Goal: Task Accomplishment & Management: Manage account settings

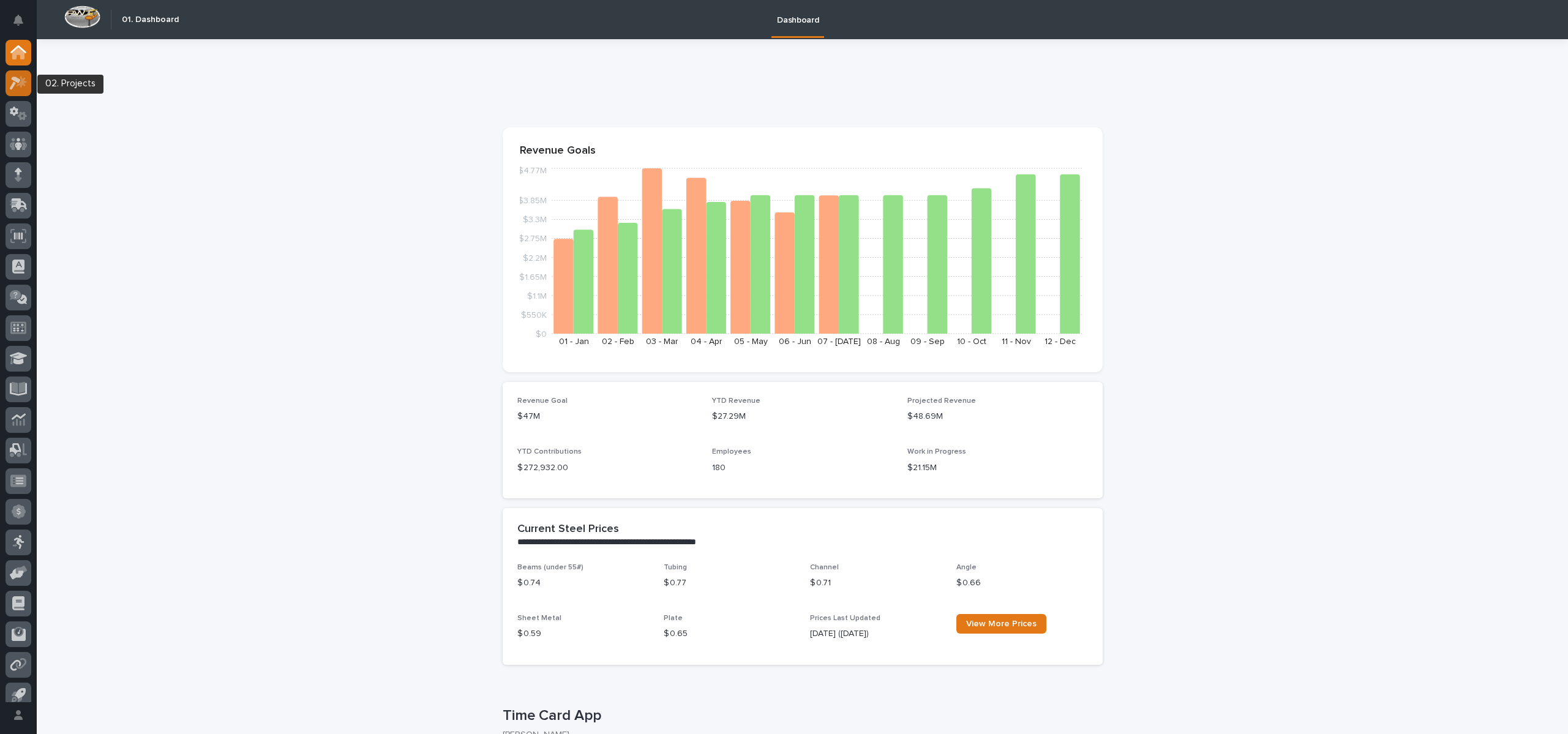
click at [26, 84] on icon at bounding box center [19, 83] width 18 height 14
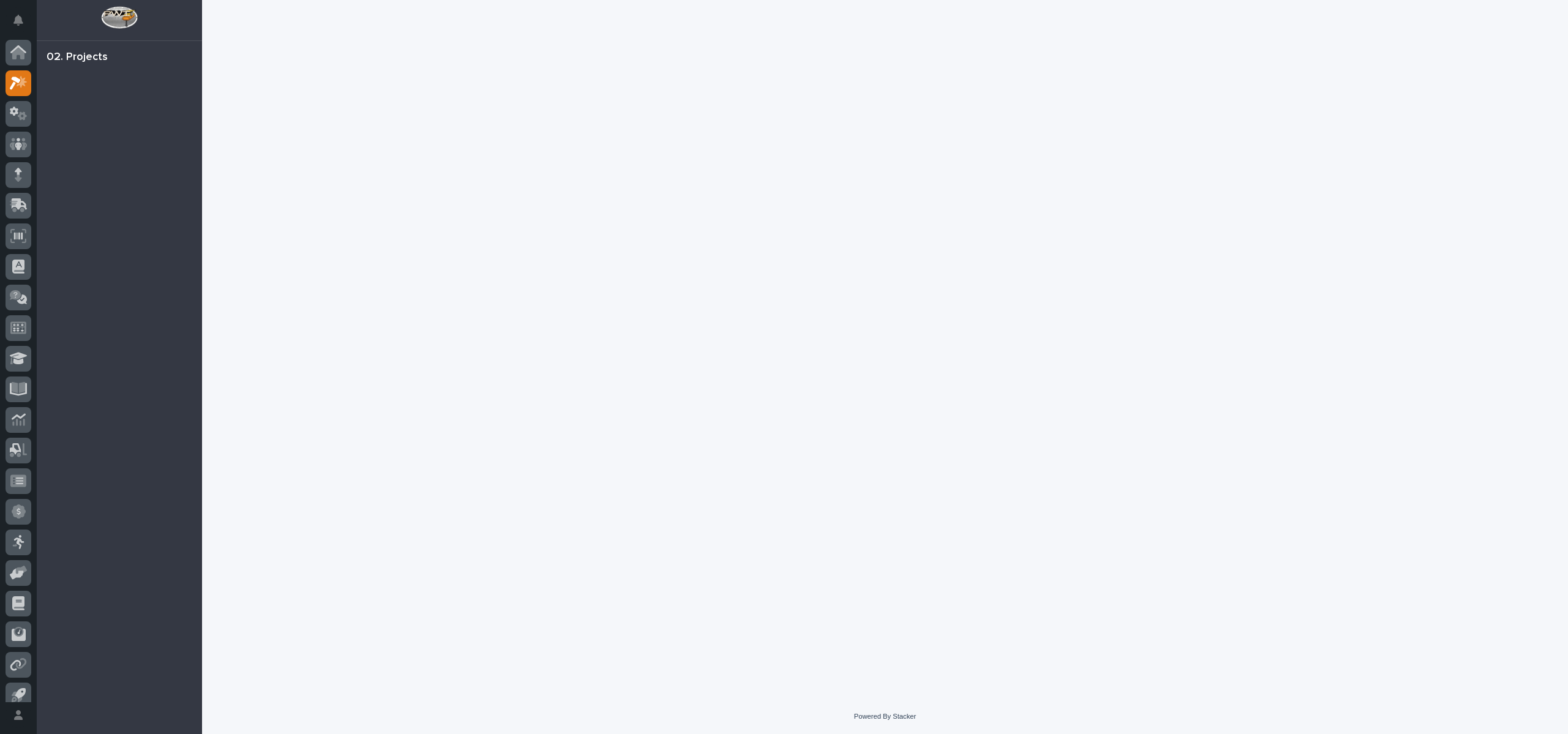
scroll to position [11, 0]
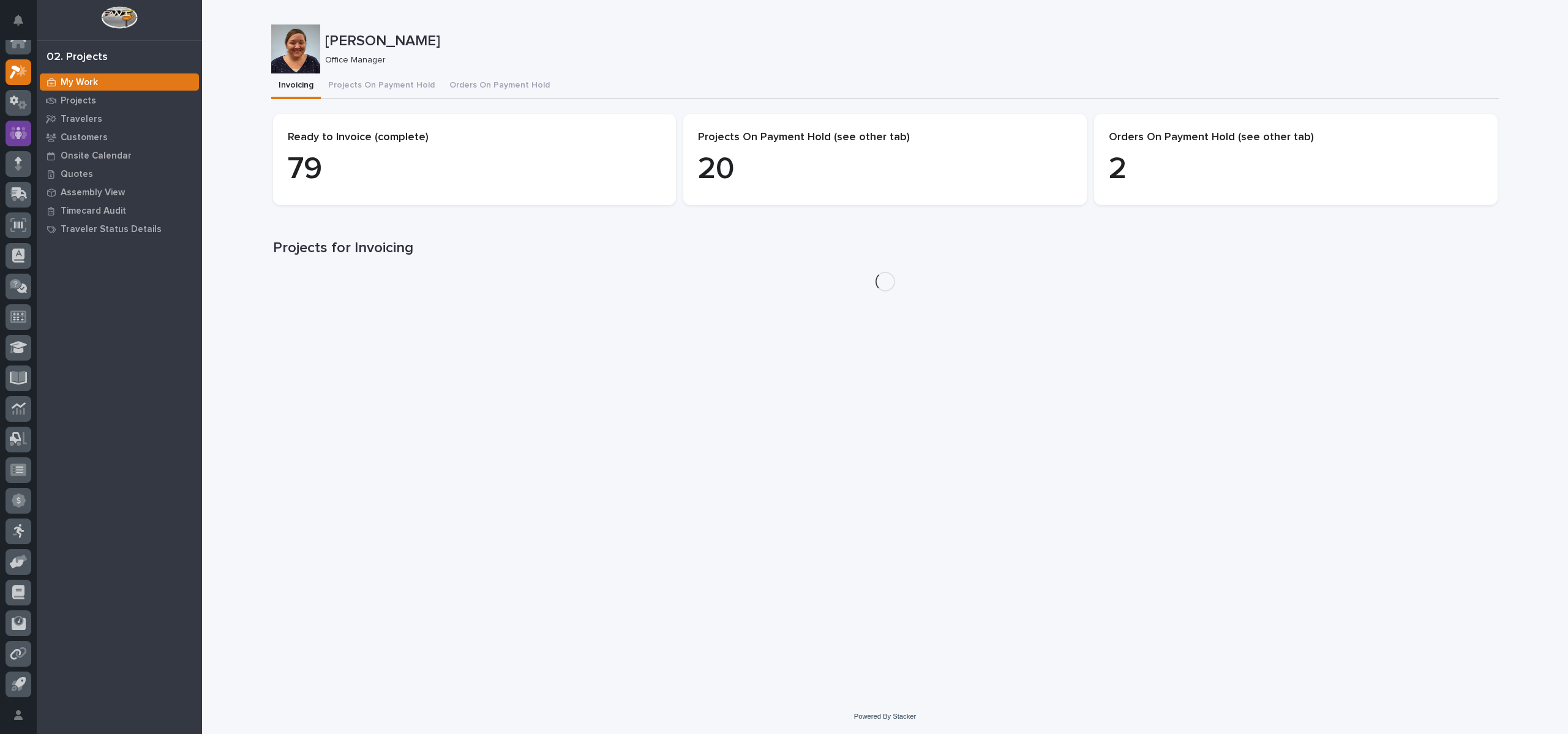
click at [354, 84] on button "Projects On Payment Hold" at bounding box center [382, 86] width 122 height 26
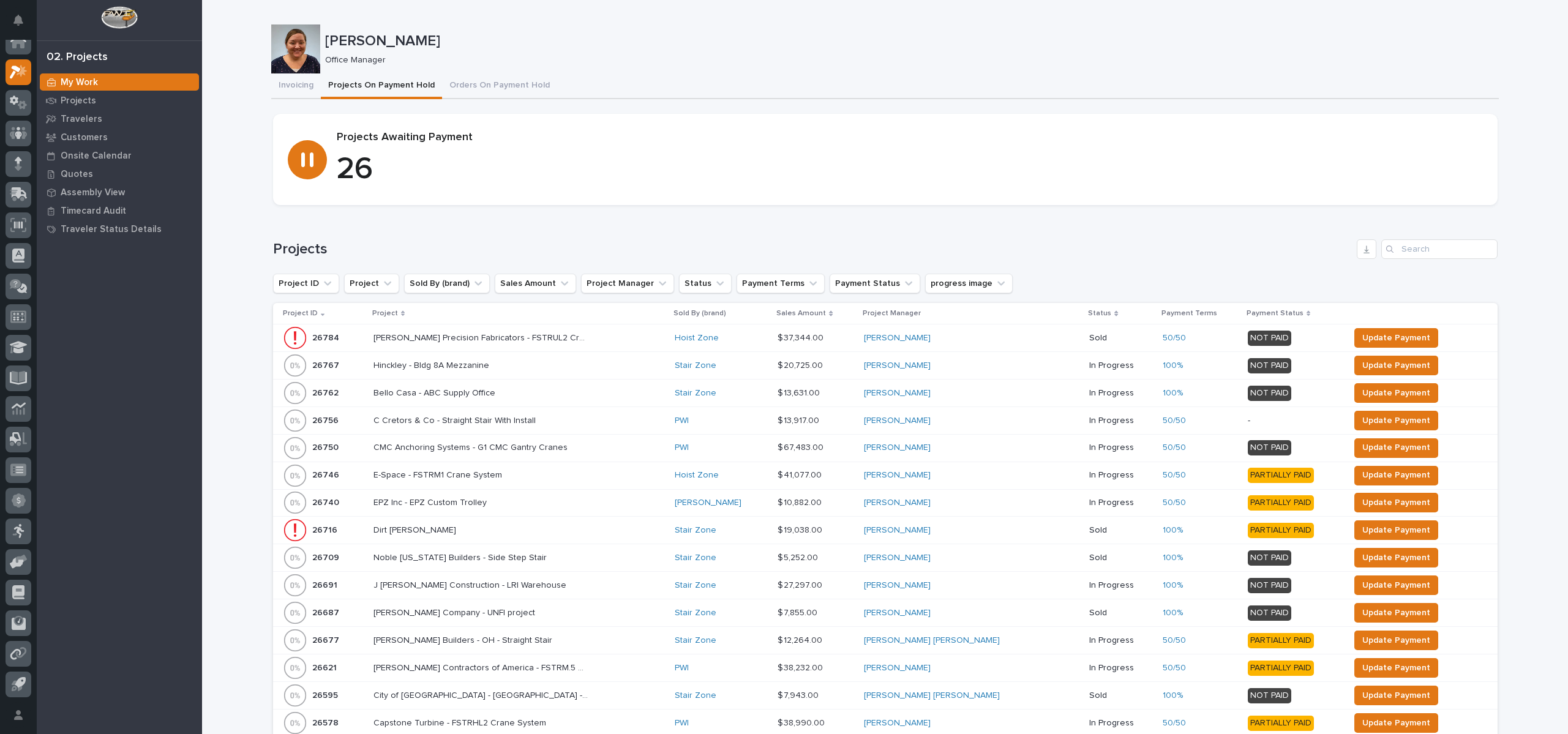
click at [387, 315] on p "Project" at bounding box center [385, 313] width 26 height 13
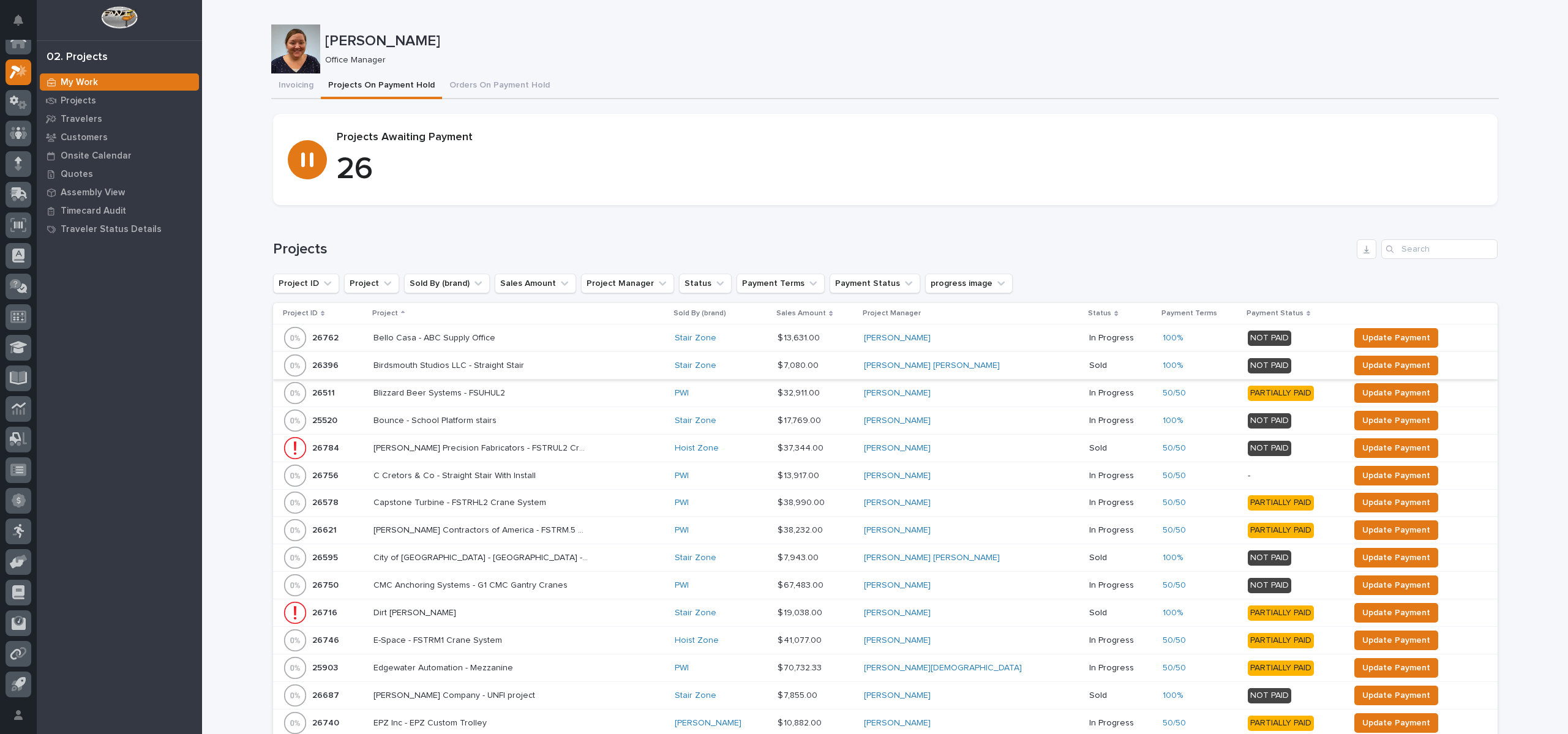
scroll to position [184, 0]
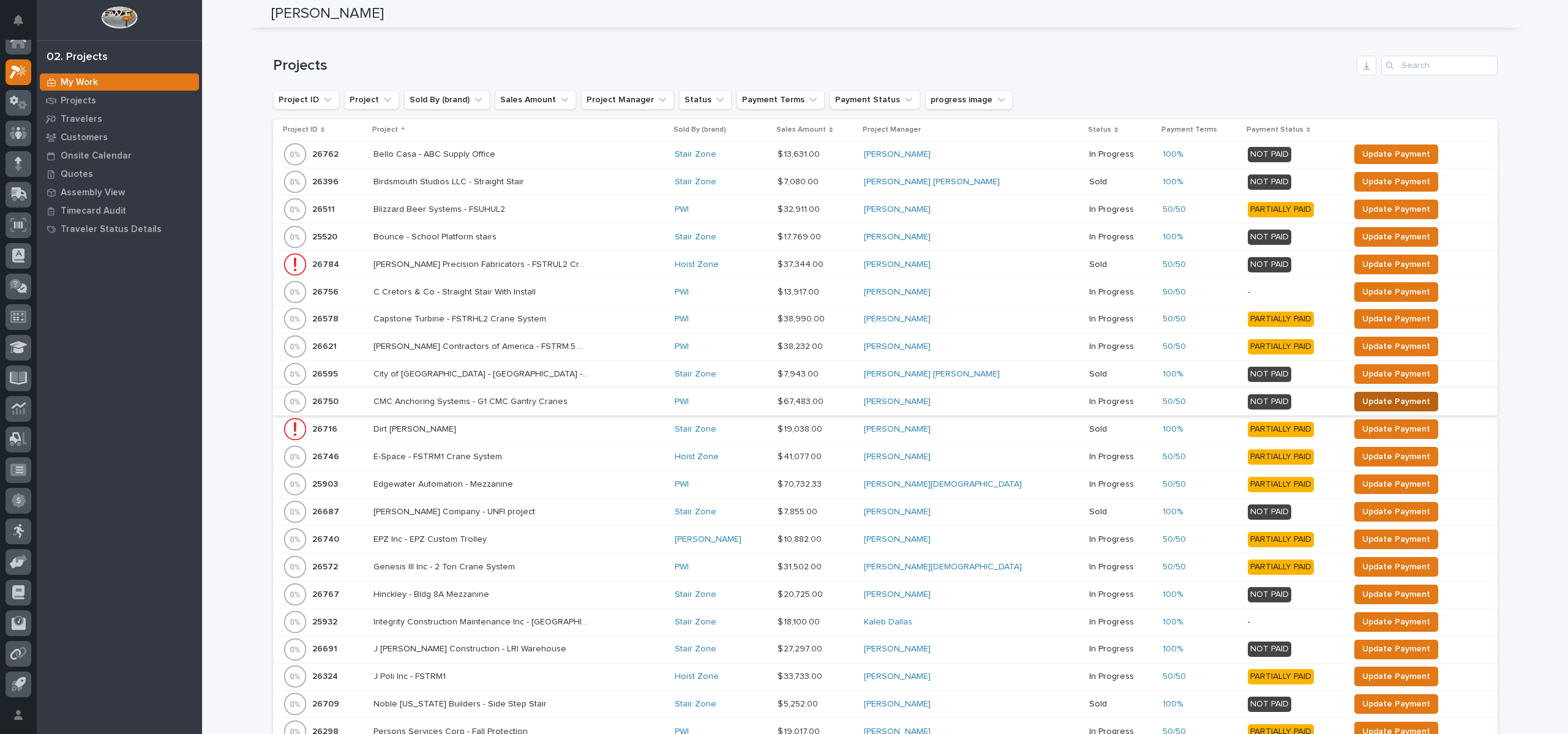
click at [1365, 399] on span "Update Payment" at bounding box center [1396, 401] width 68 height 14
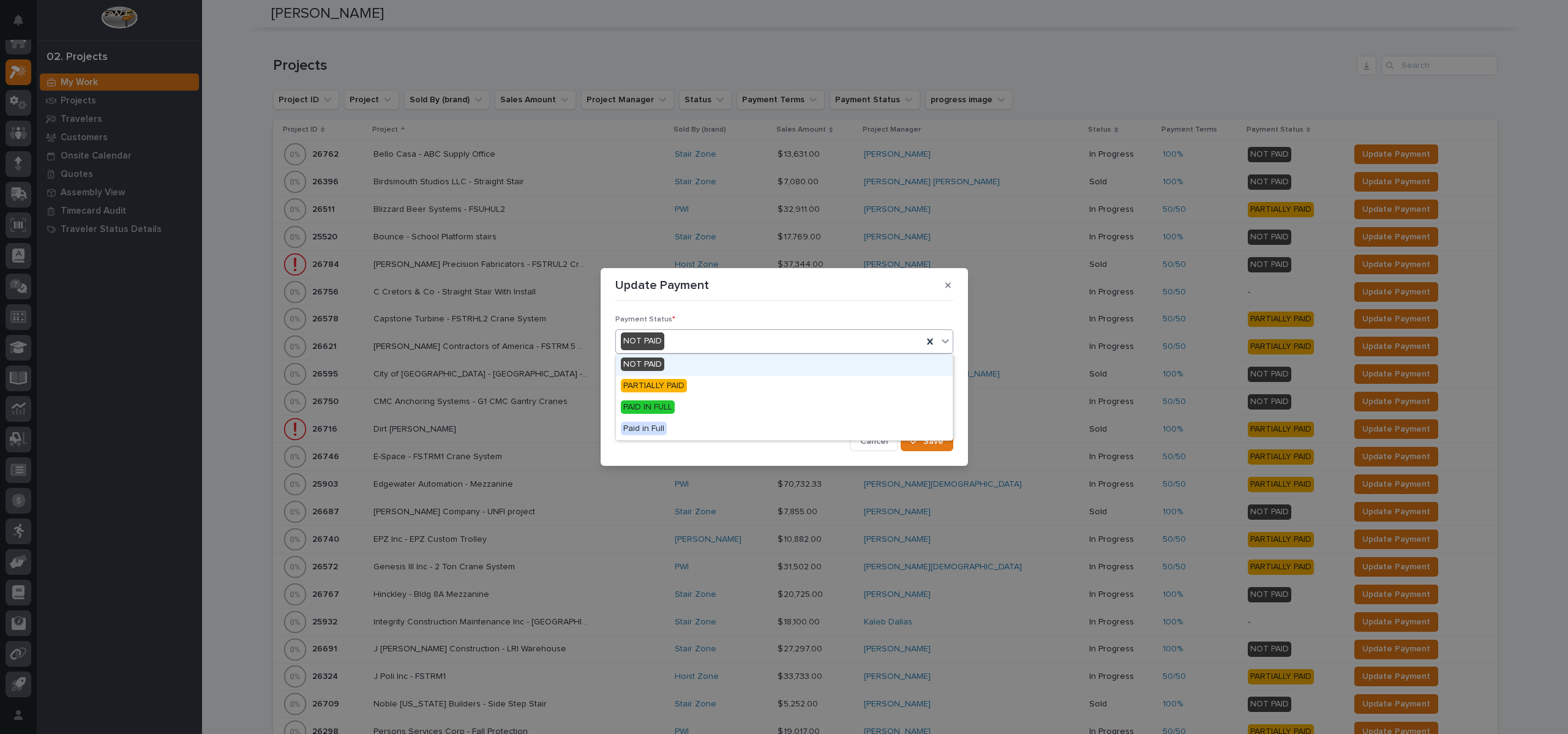
click at [703, 343] on div "NOT PAID" at bounding box center [769, 341] width 307 height 20
click at [683, 386] on span "PARTIALLY PAID" at bounding box center [654, 385] width 66 height 13
click at [938, 444] on span "Save" at bounding box center [933, 441] width 20 height 11
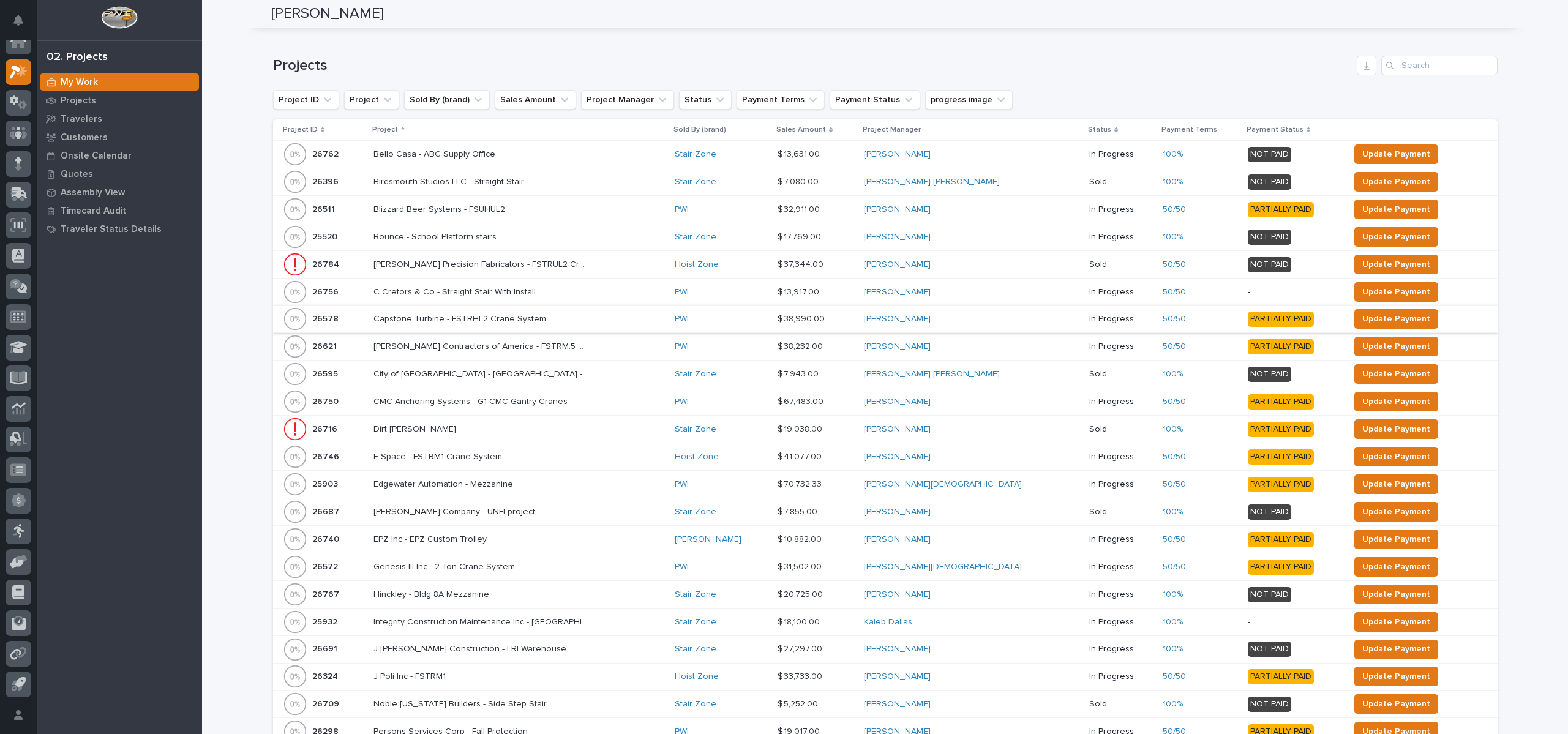
scroll to position [0, 0]
